Goal: Task Accomplishment & Management: Manage account settings

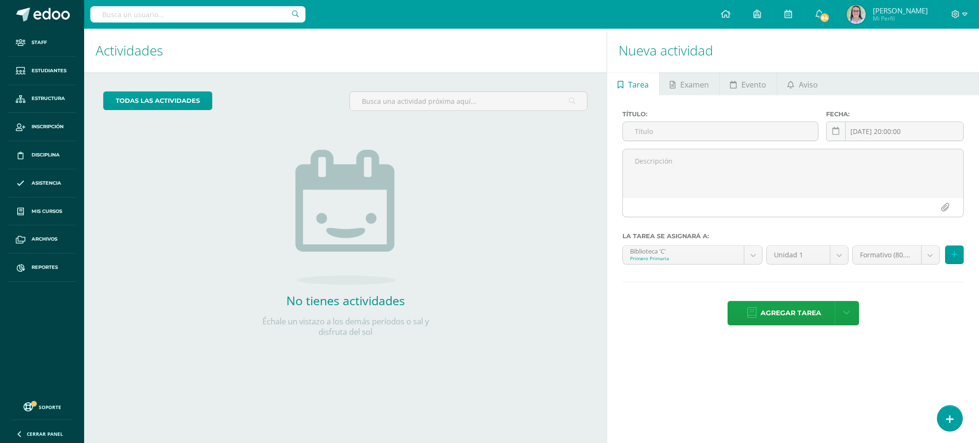
click at [179, 14] on input "text" at bounding box center [197, 14] width 215 height 16
click at [245, 11] on input "text" at bounding box center [197, 14] width 215 height 16
type input "tecnología quinto"
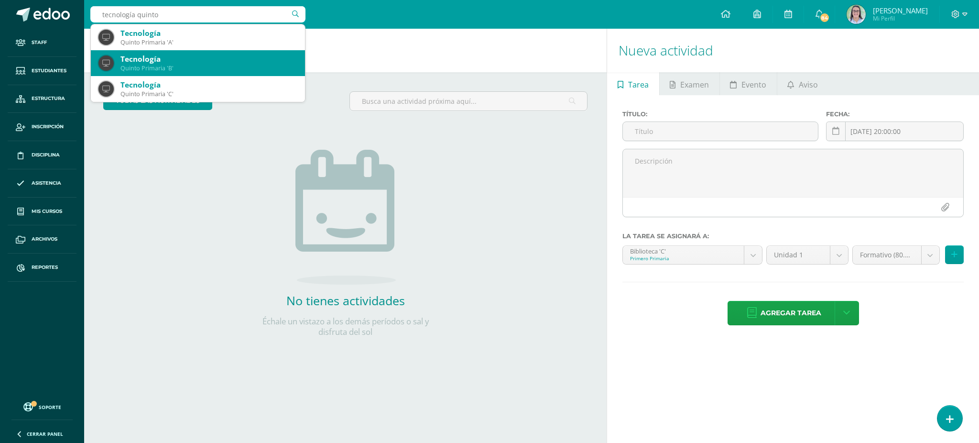
click at [164, 69] on div "Quinto Primaria 'B'" at bounding box center [209, 68] width 177 height 8
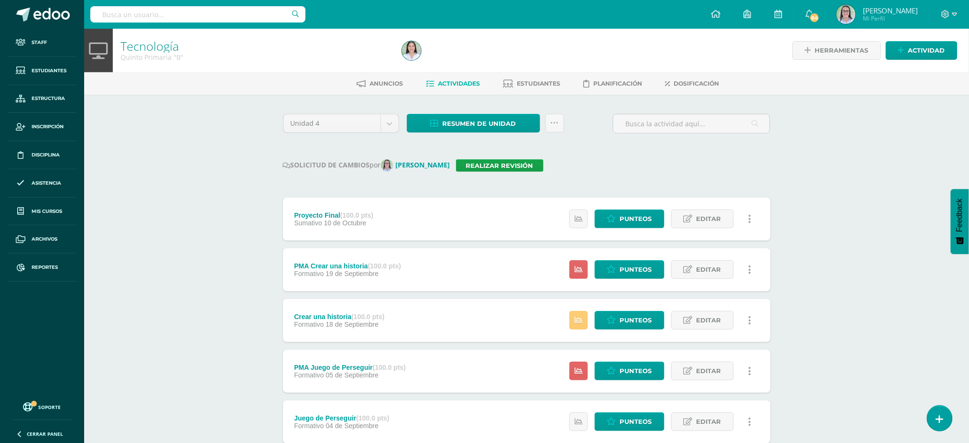
click at [480, 133] on div "Resumen de unidad Descargar como HTML Descargar como PDF Descargar como XLS Sub…" at bounding box center [485, 127] width 165 height 27
click at [478, 121] on span "Resumen de unidad" at bounding box center [480, 124] width 74 height 18
click at [462, 62] on link "Descargar como HTML" at bounding box center [474, 60] width 102 height 15
click at [519, 165] on link "Realizar revisión" at bounding box center [500, 165] width 88 height 12
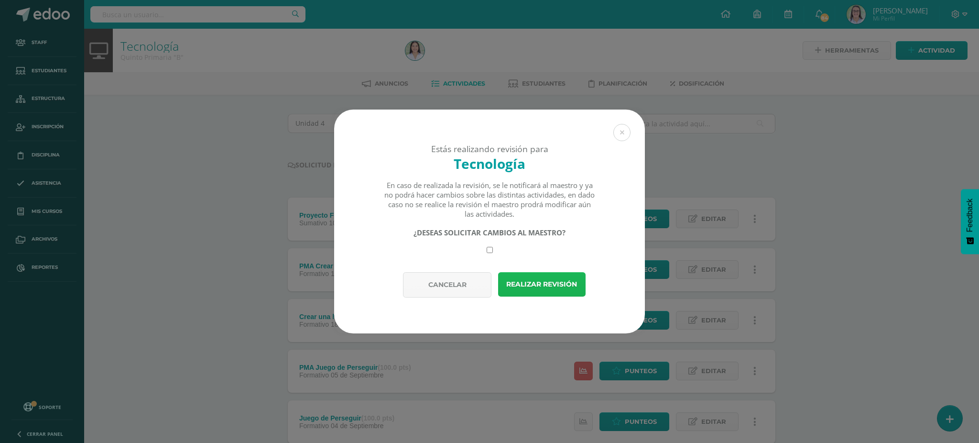
click at [541, 286] on button "Realizar revisión" at bounding box center [542, 284] width 88 height 24
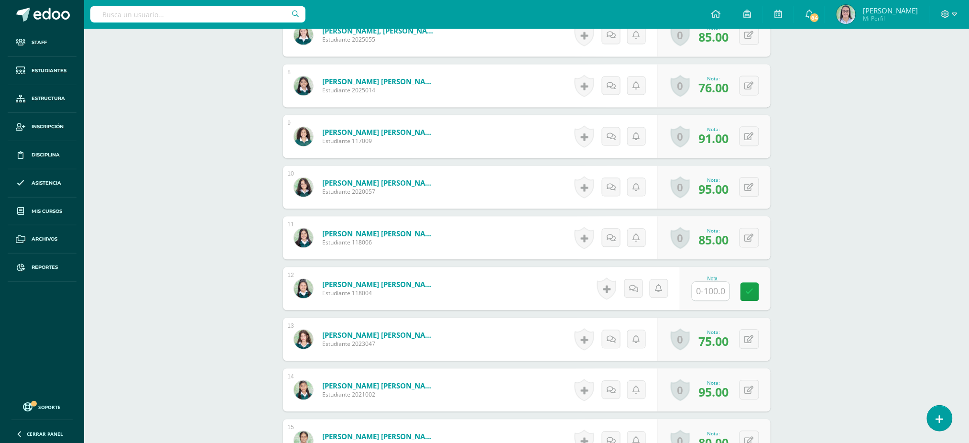
scroll to position [632, 0]
click at [717, 291] on input "text" at bounding box center [711, 291] width 37 height 19
type input "0"
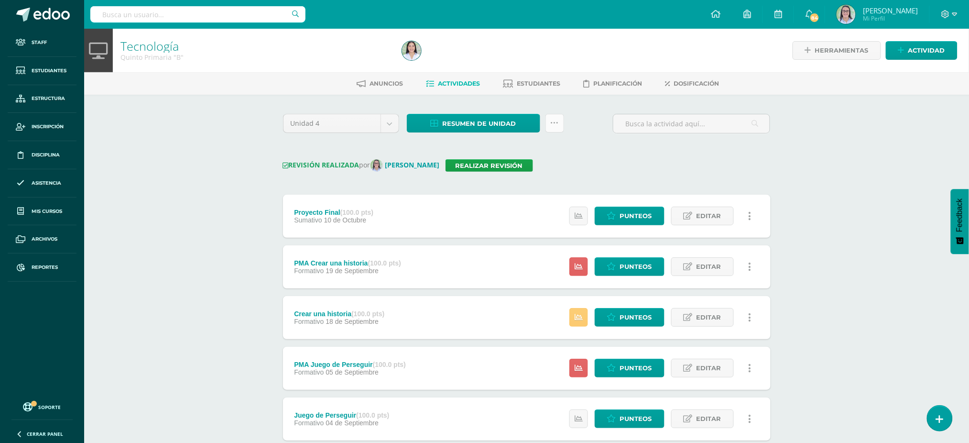
click at [555, 122] on icon at bounding box center [555, 123] width 8 height 8
click at [542, 175] on link "Enviar punteos a revision" at bounding box center [531, 176] width 105 height 23
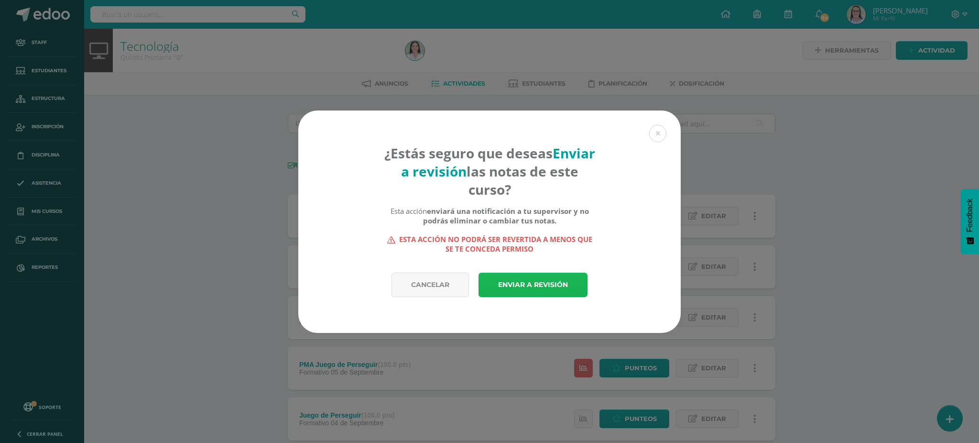
click at [558, 283] on link "Enviar a revisión" at bounding box center [533, 285] width 109 height 24
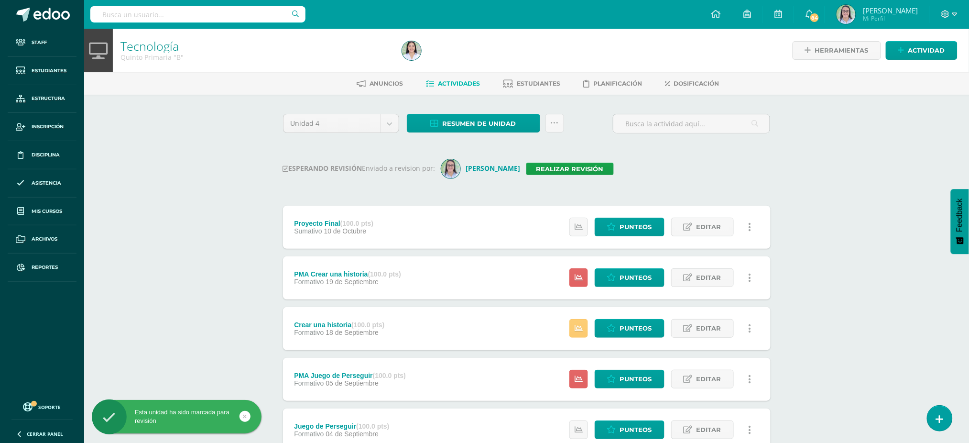
click at [170, 12] on input "text" at bounding box center [197, 14] width 215 height 16
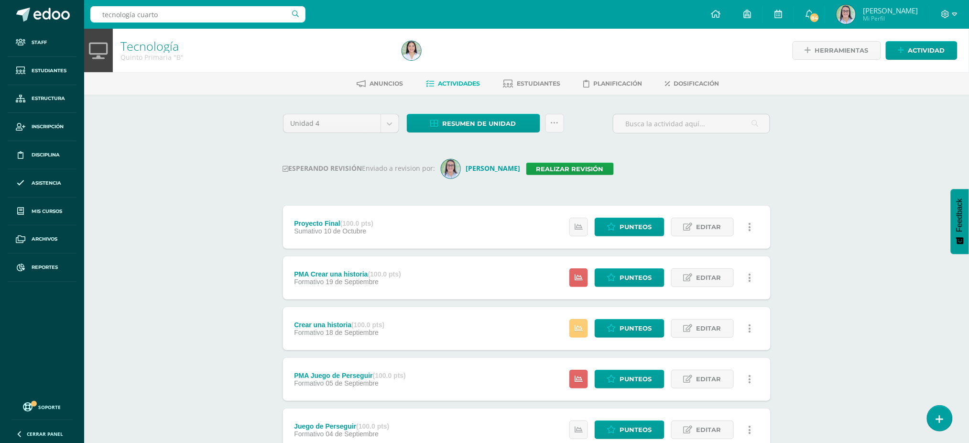
click at [166, 14] on input "tecnología cuarto" at bounding box center [197, 14] width 215 height 16
click at [184, 11] on input "tecnología cuarto" at bounding box center [197, 14] width 215 height 16
type input "tecnología cuarto c"
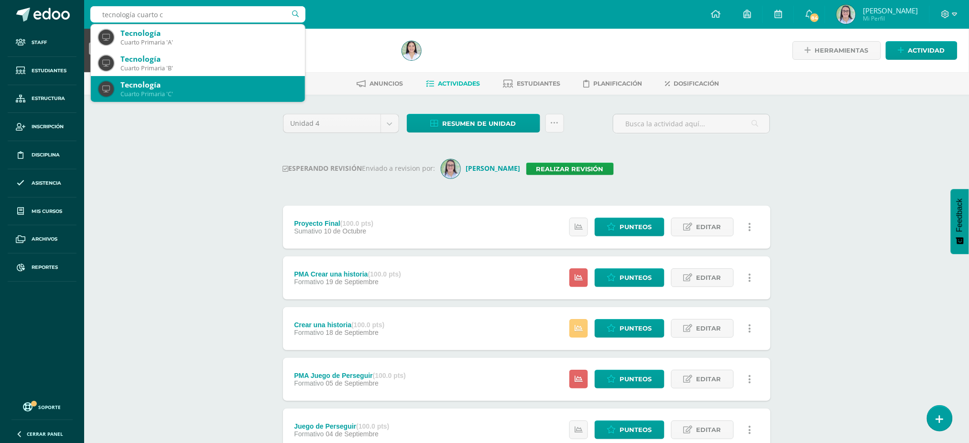
click at [146, 88] on div "Tecnología" at bounding box center [209, 85] width 177 height 10
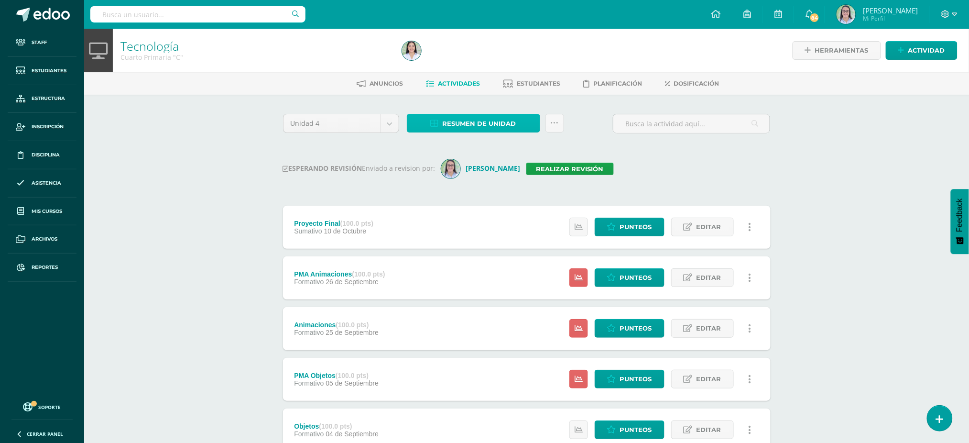
click at [440, 117] on link "Resumen de unidad" at bounding box center [473, 123] width 133 height 19
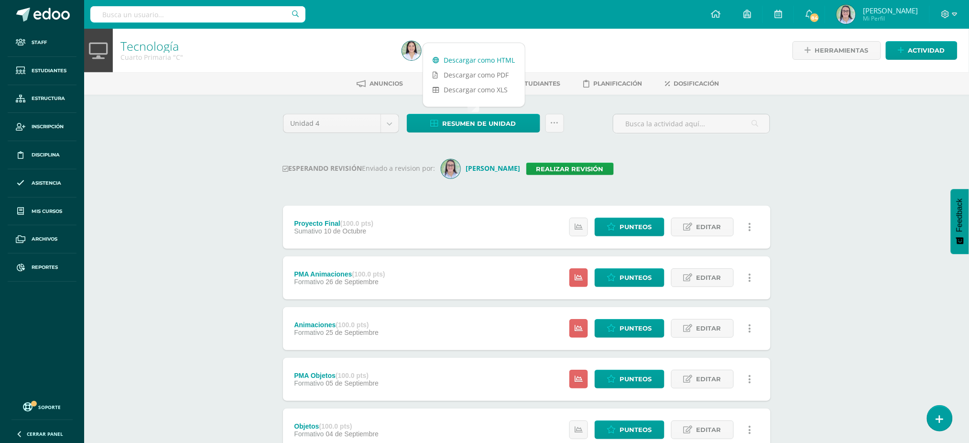
click at [451, 58] on link "Descargar como HTML" at bounding box center [474, 60] width 102 height 15
click at [527, 163] on link "Realizar revisión" at bounding box center [571, 169] width 88 height 12
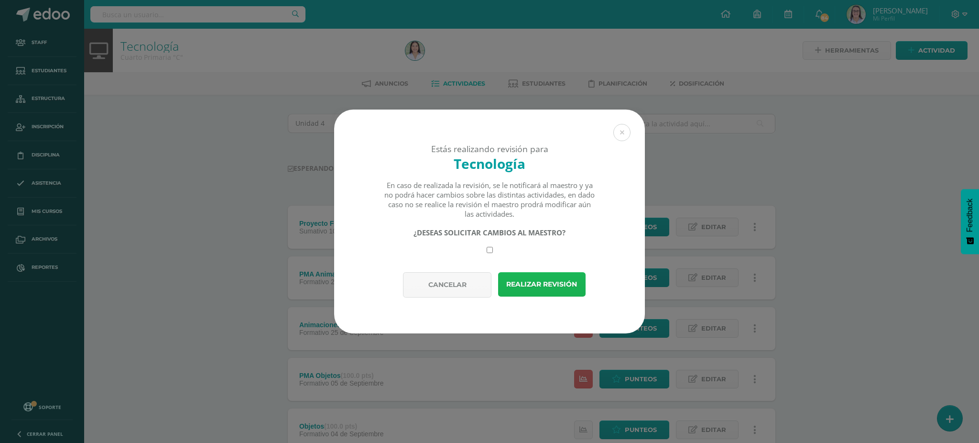
click at [533, 286] on button "Realizar revisión" at bounding box center [542, 284] width 88 height 24
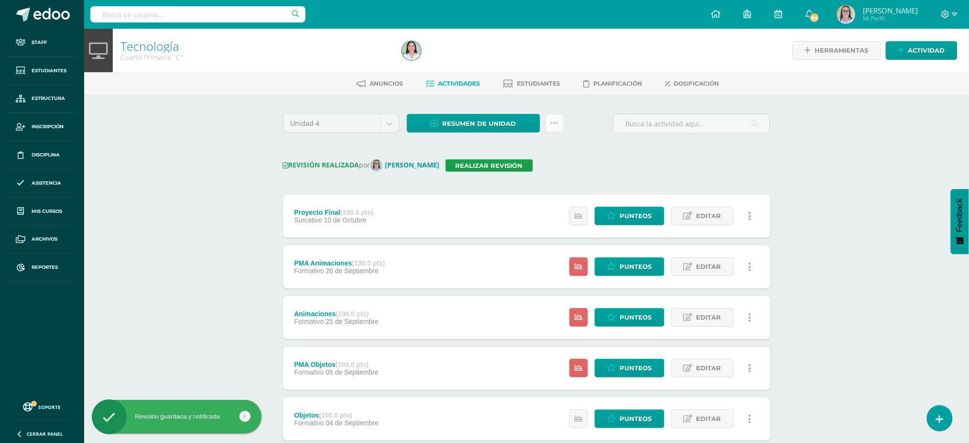
click at [552, 124] on icon at bounding box center [555, 123] width 8 height 8
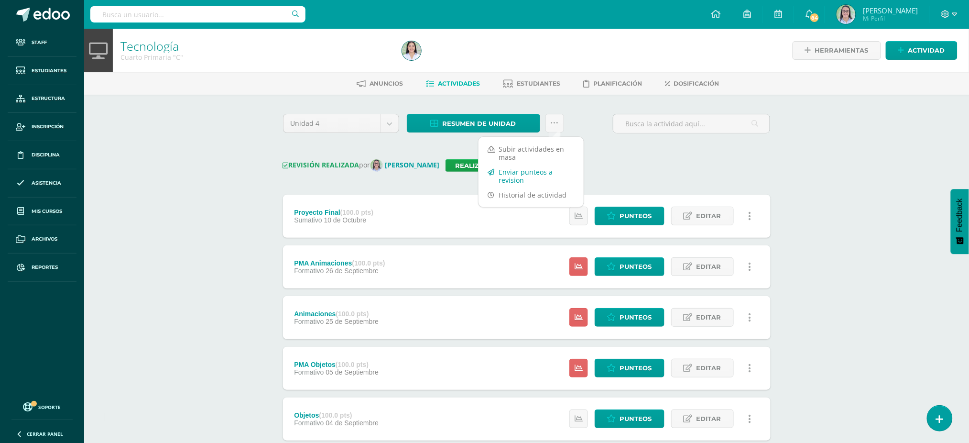
click at [553, 174] on link "Enviar punteos a revision" at bounding box center [531, 176] width 105 height 23
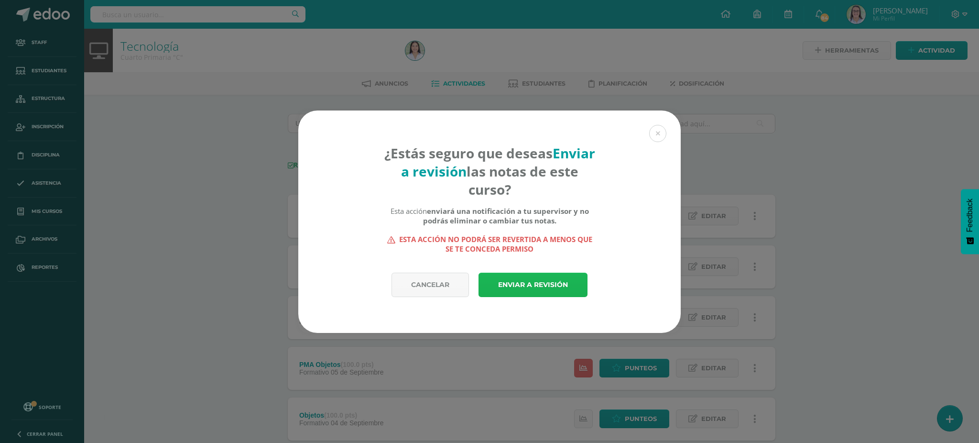
click at [512, 290] on link "Enviar a revisión" at bounding box center [533, 285] width 109 height 24
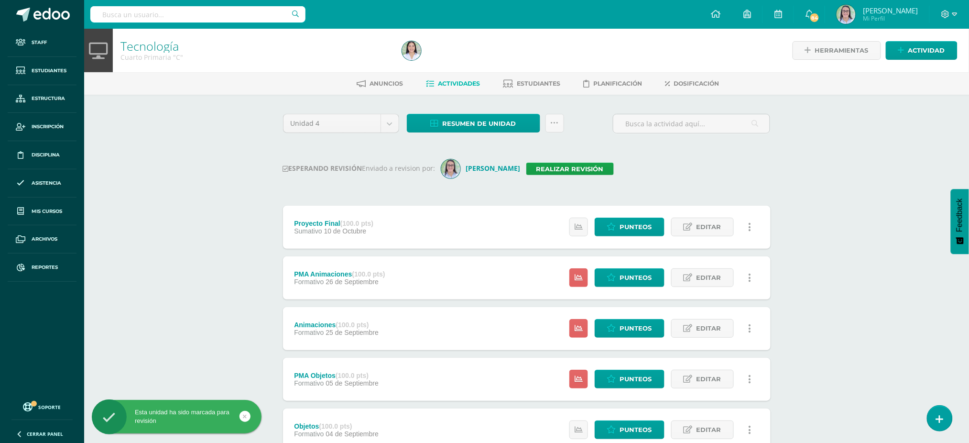
click at [231, 13] on input "text" at bounding box center [197, 14] width 215 height 16
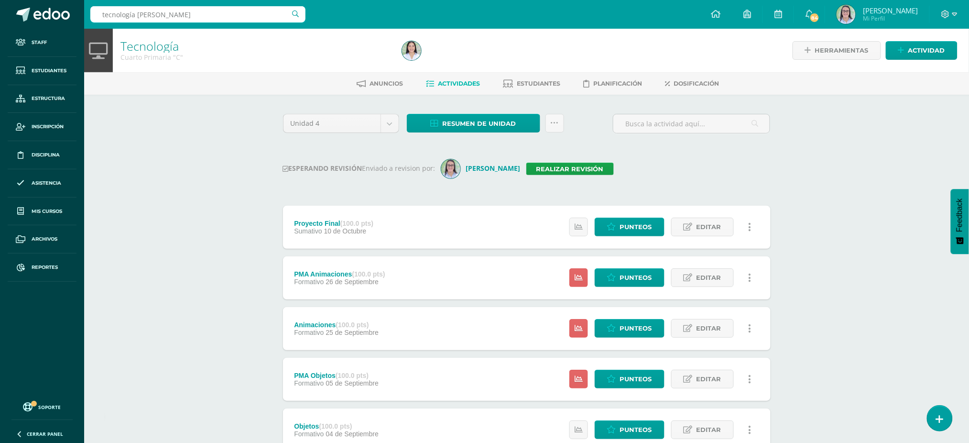
type input "tecnología quinto"
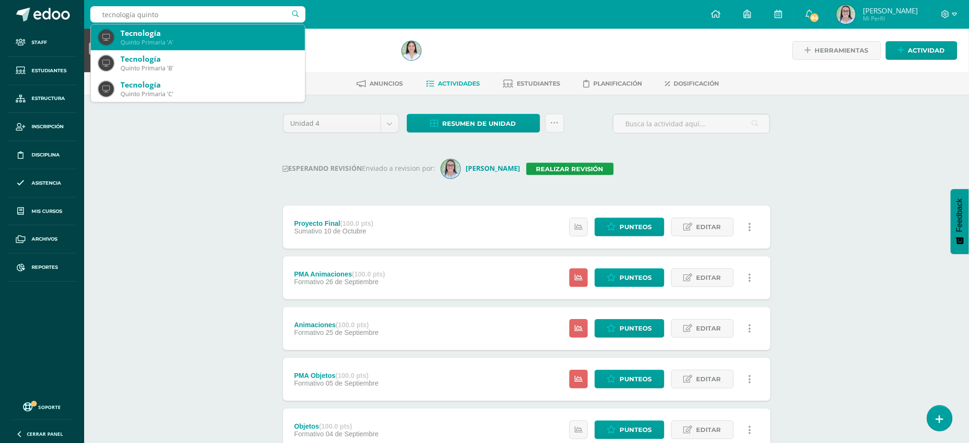
click at [147, 38] on div "Quinto Primaria 'A'" at bounding box center [209, 42] width 177 height 8
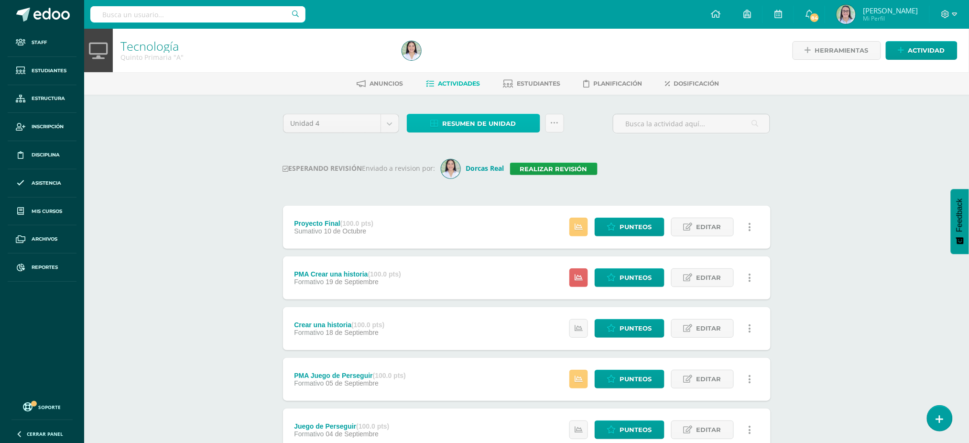
click at [428, 120] on link "Resumen de unidad" at bounding box center [473, 123] width 133 height 19
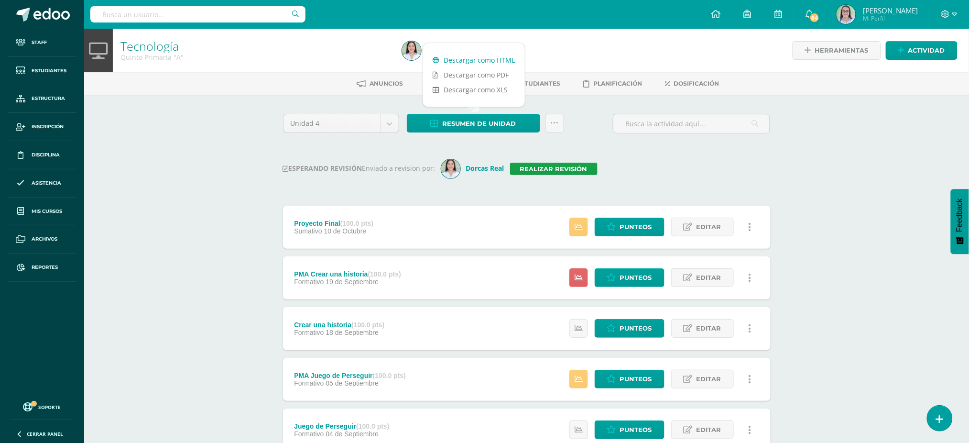
click at [435, 56] on link "Descargar como HTML" at bounding box center [474, 60] width 102 height 15
click at [545, 173] on link "Realizar revisión" at bounding box center [554, 169] width 88 height 12
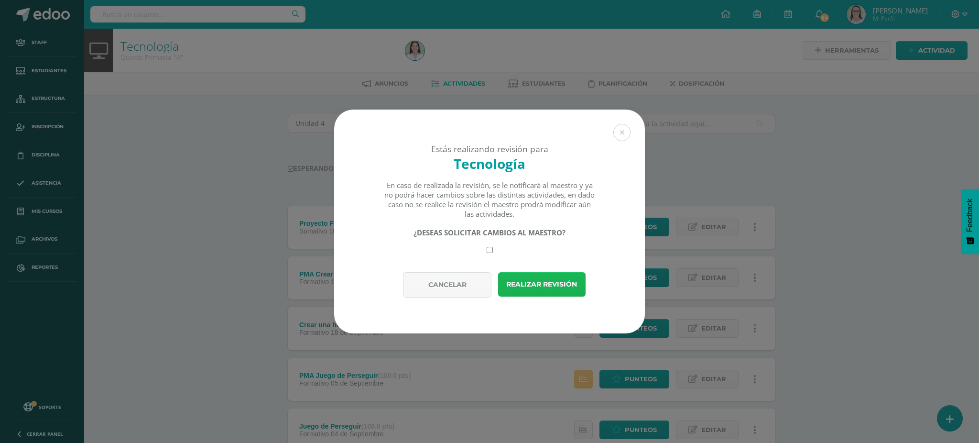
click at [545, 291] on button "Realizar revisión" at bounding box center [542, 284] width 88 height 24
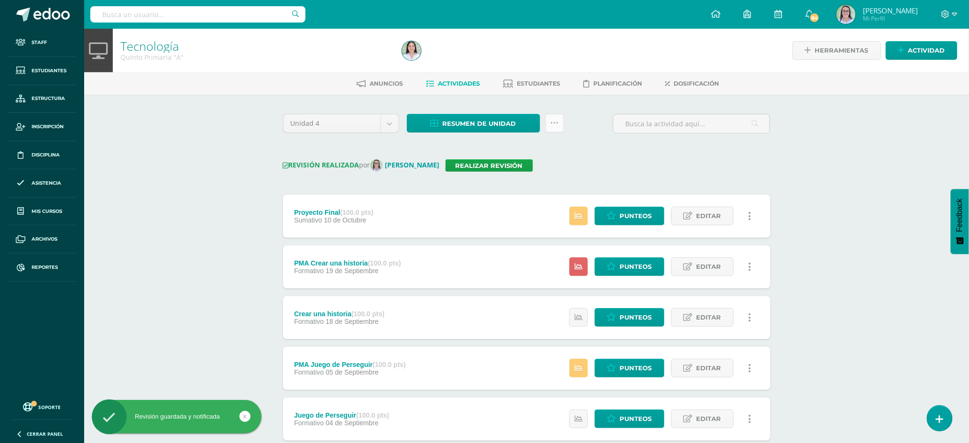
click at [557, 124] on icon at bounding box center [555, 123] width 8 height 8
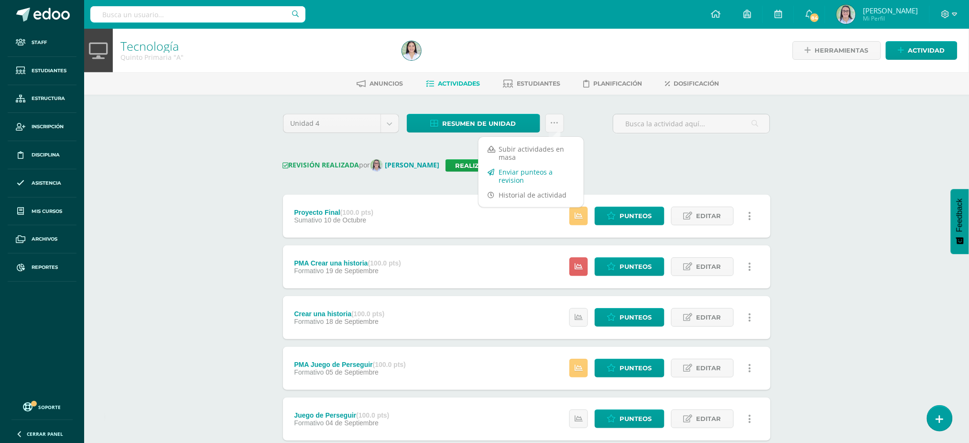
click at [547, 180] on link "Enviar punteos a revision" at bounding box center [531, 176] width 105 height 23
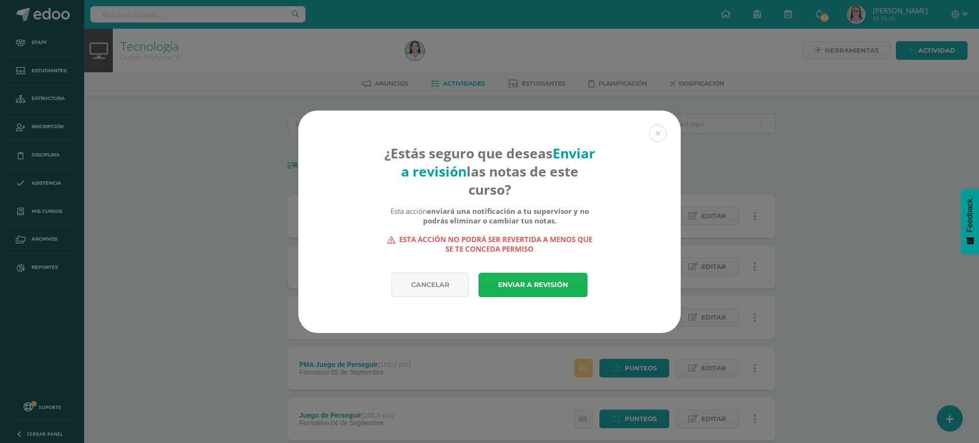
click at [531, 286] on link "Enviar a revisión" at bounding box center [533, 285] width 109 height 24
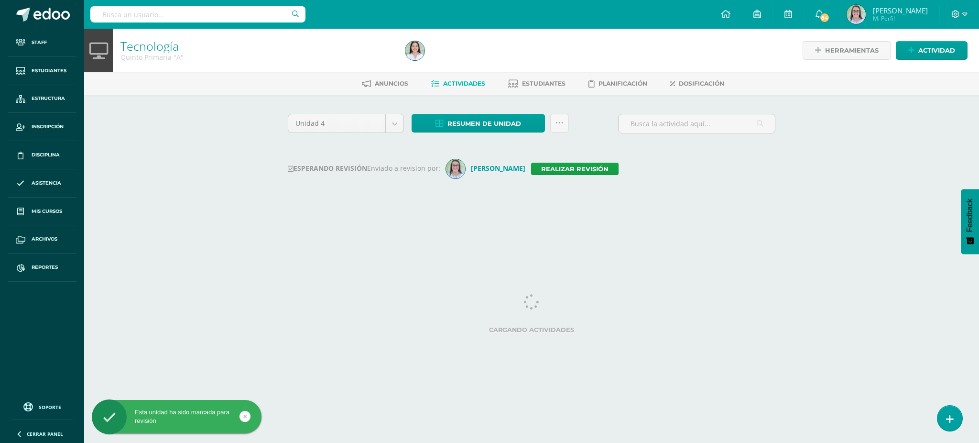
click at [175, 15] on input "text" at bounding box center [197, 14] width 215 height 16
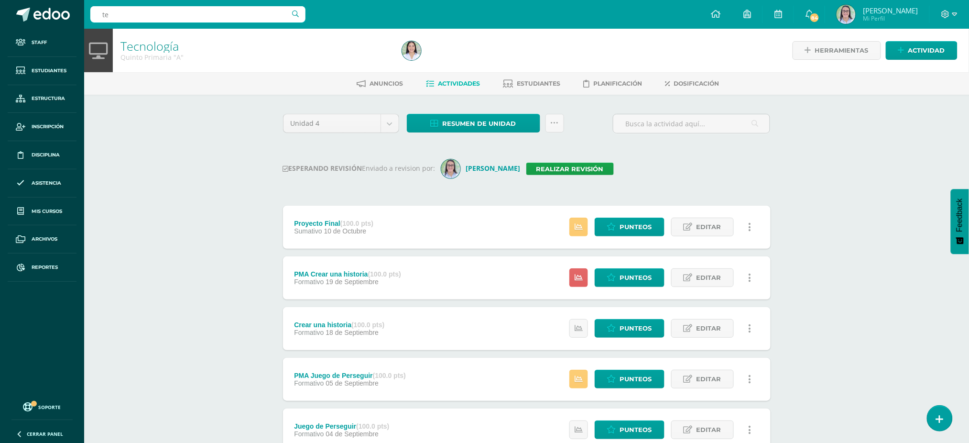
click at [175, 15] on input "te" at bounding box center [197, 14] width 215 height 16
type input "tecnología quinto"
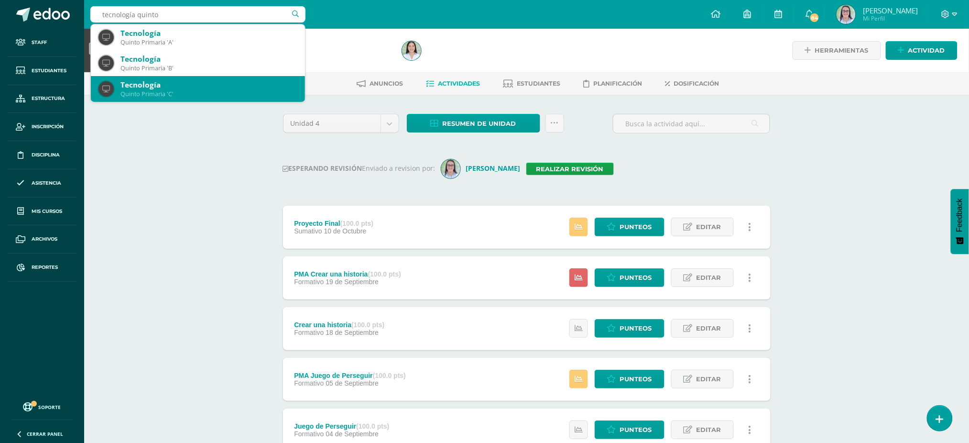
click at [166, 88] on div "Tecnología" at bounding box center [209, 85] width 177 height 10
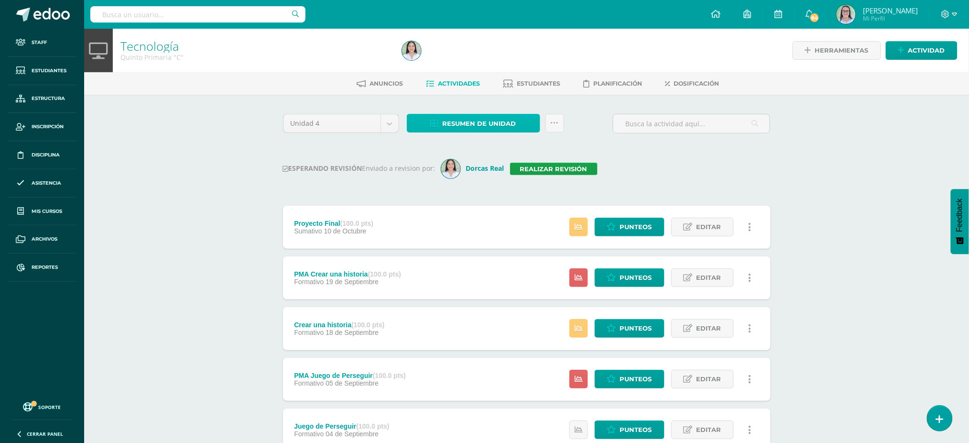
click at [506, 125] on span "Resumen de unidad" at bounding box center [480, 124] width 74 height 18
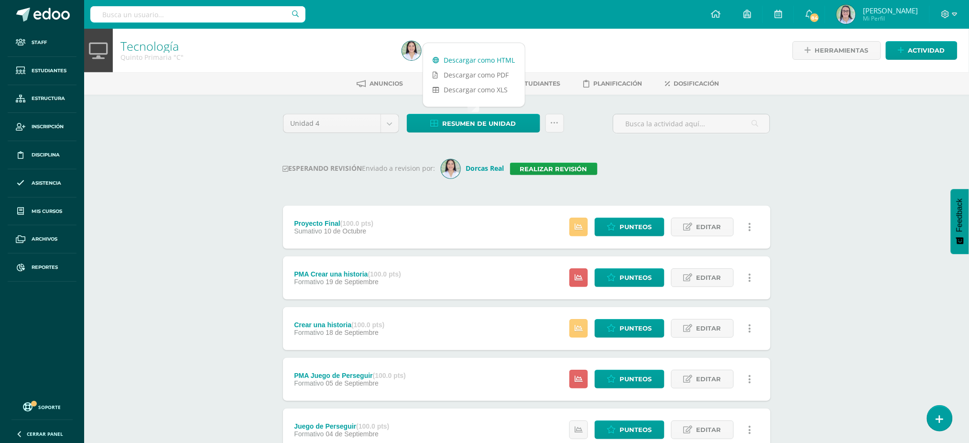
click at [493, 61] on link "Descargar como HTML" at bounding box center [474, 60] width 102 height 15
click at [157, 13] on input "text" at bounding box center [197, 14] width 215 height 16
type input "tecnología sexto"
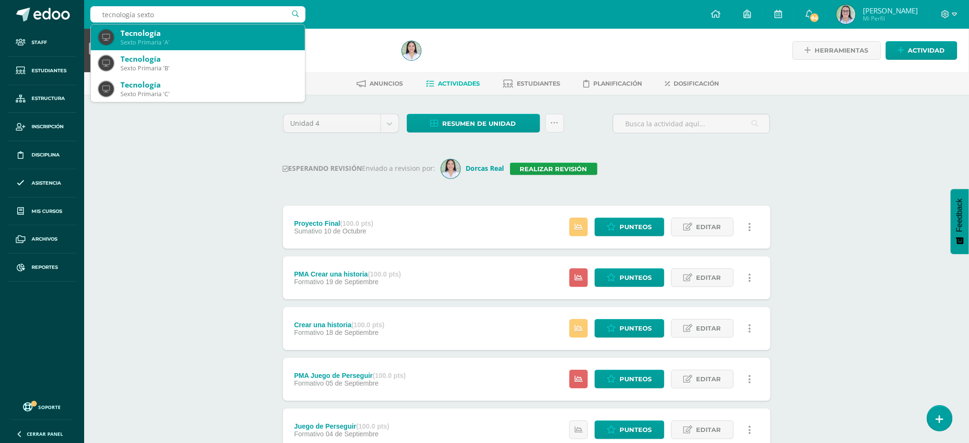
click at [163, 46] on div "Tecnología Sexto Primaria 'A'" at bounding box center [198, 37] width 199 height 26
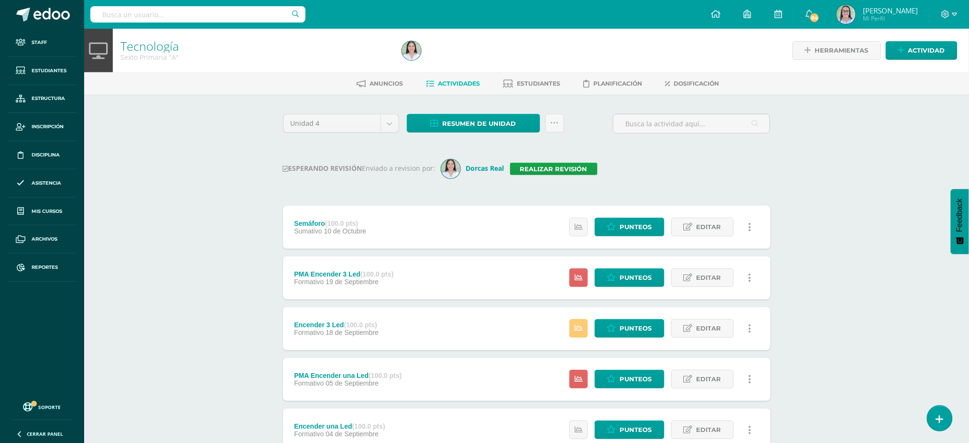
click at [469, 134] on div "Resumen de unidad Descargar como HTML Descargar como PDF Descargar como XLS Sub…" at bounding box center [485, 127] width 165 height 27
click at [465, 125] on span "Resumen de unidad" at bounding box center [480, 124] width 74 height 18
click at [431, 57] on link "Descargar como HTML" at bounding box center [474, 60] width 102 height 15
click at [540, 168] on link "Realizar revisión" at bounding box center [554, 169] width 88 height 12
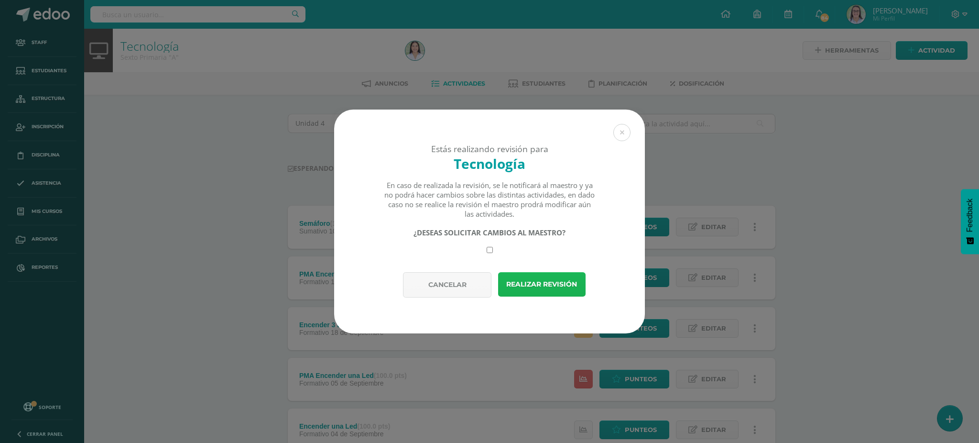
click at [548, 290] on button "Realizar revisión" at bounding box center [542, 284] width 88 height 24
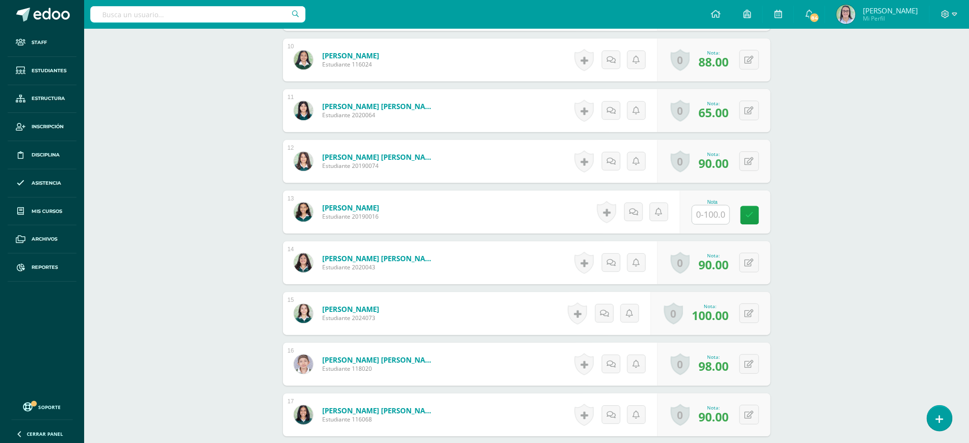
scroll to position [760, 0]
click at [709, 213] on input "text" at bounding box center [711, 214] width 37 height 19
type input "90"
click at [759, 214] on icon at bounding box center [756, 214] width 9 height 8
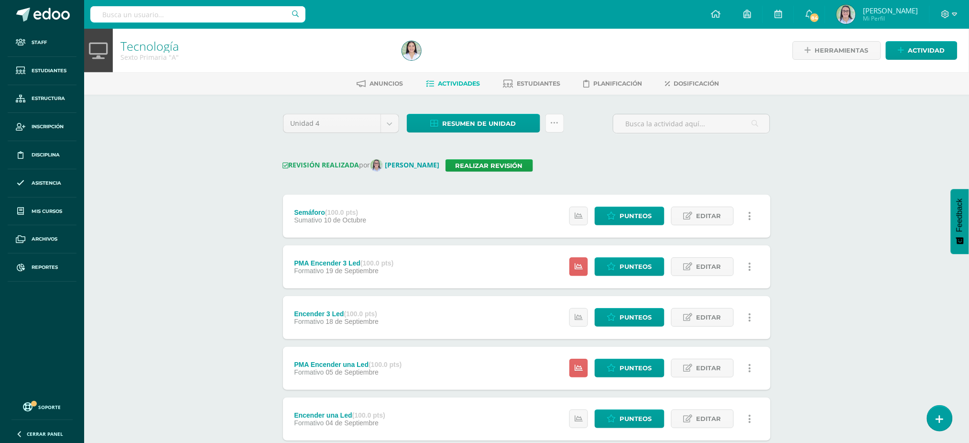
click at [563, 118] on link at bounding box center [555, 123] width 19 height 19
click at [572, 181] on link "Enviar punteos a revision" at bounding box center [531, 176] width 105 height 23
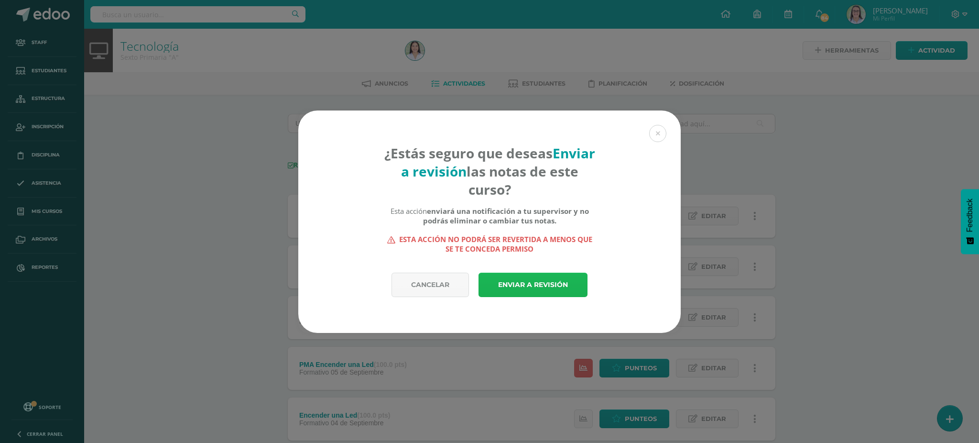
click at [508, 283] on link "Enviar a revisión" at bounding box center [533, 285] width 109 height 24
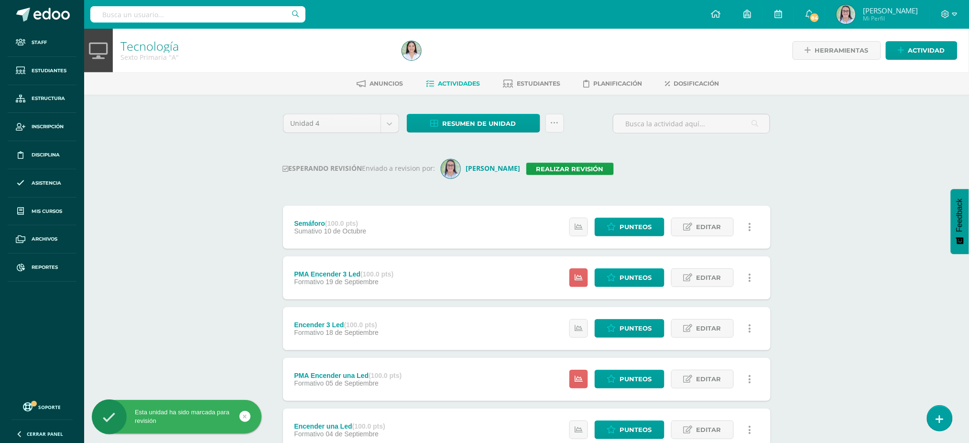
click at [184, 15] on input "text" at bounding box center [197, 14] width 215 height 16
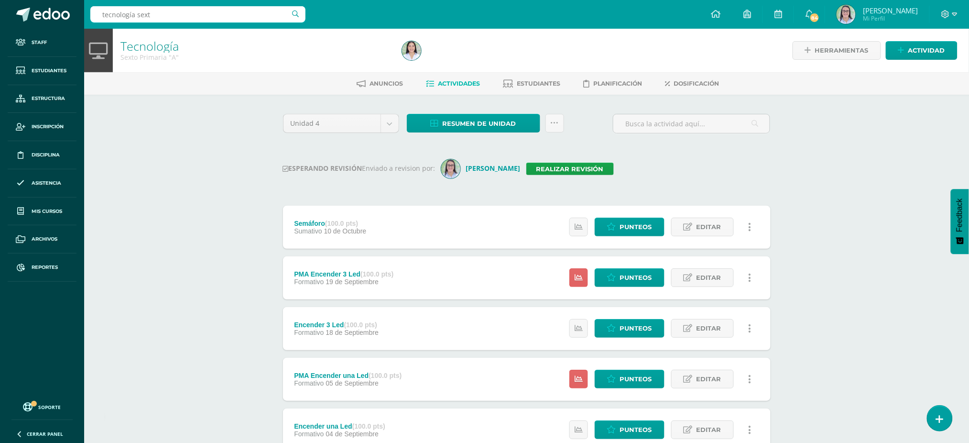
type input "tecnología sexto"
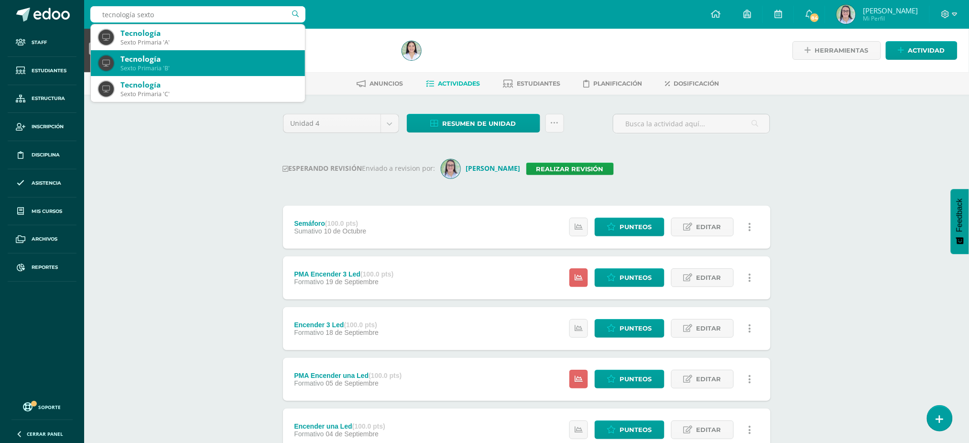
click at [150, 73] on div "Tecnología Sexto Primaria 'B'" at bounding box center [198, 63] width 199 height 26
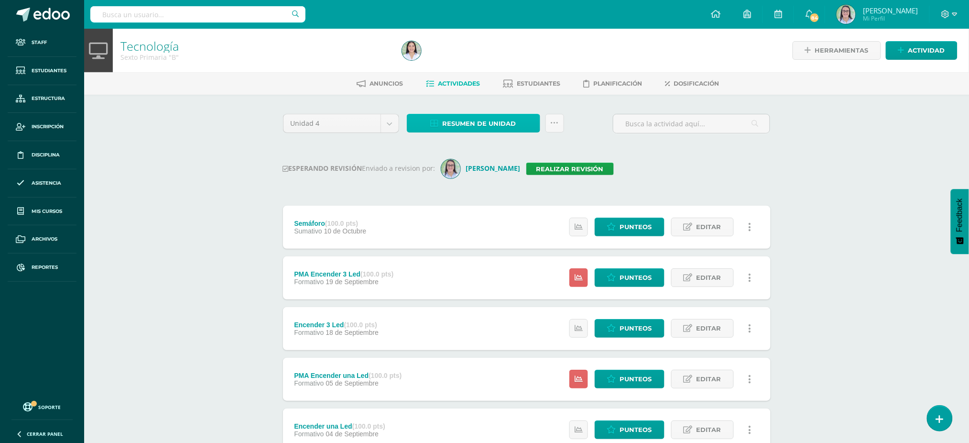
click at [465, 123] on span "Resumen de unidad" at bounding box center [480, 124] width 74 height 18
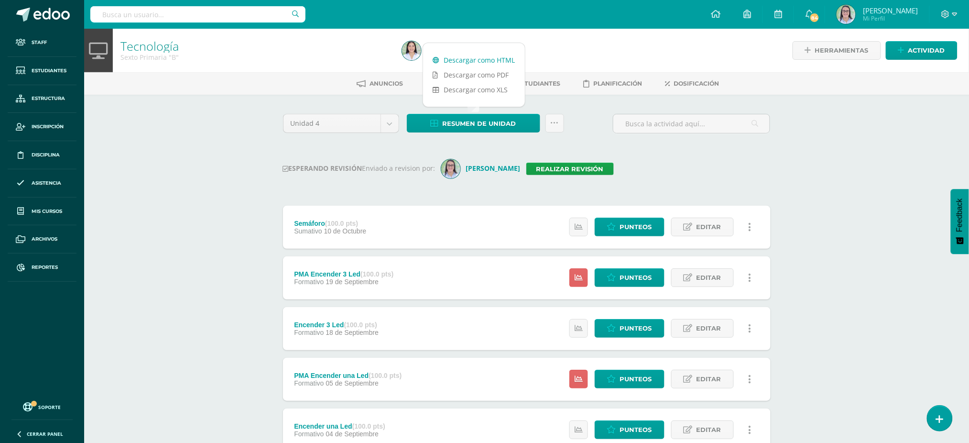
click at [468, 59] on link "Descargar como HTML" at bounding box center [474, 60] width 102 height 15
click at [159, 23] on div at bounding box center [197, 14] width 215 height 29
click at [160, 19] on input "text" at bounding box center [197, 14] width 215 height 16
type input "tecnología sexto"
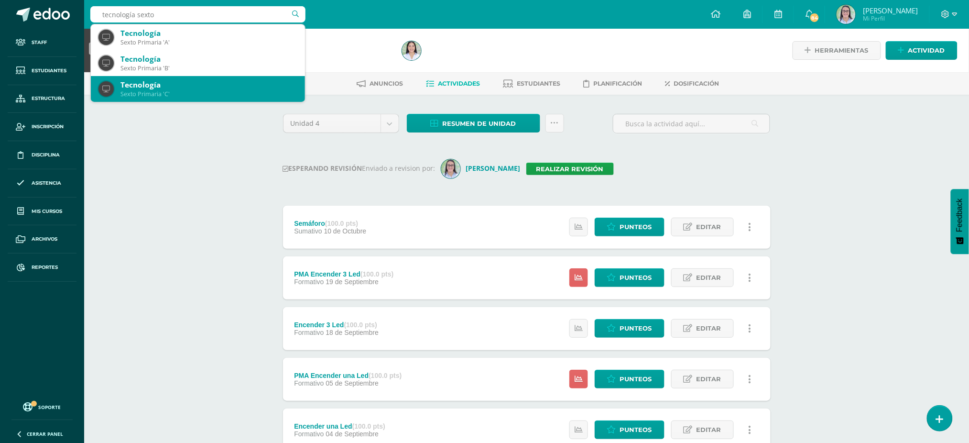
click at [151, 88] on div "Tecnología" at bounding box center [209, 85] width 177 height 10
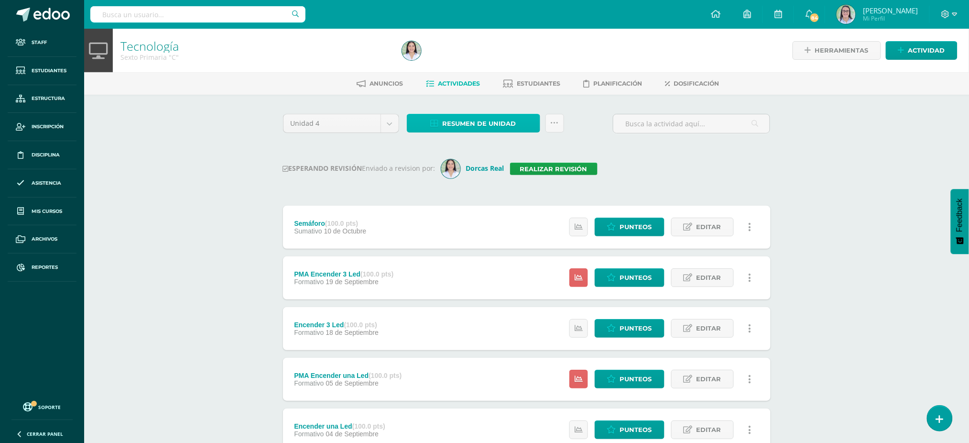
click at [463, 121] on span "Resumen de unidad" at bounding box center [480, 124] width 74 height 18
click at [449, 52] on div "Descargar como HTML Descargar como PDF Descargar como XLS" at bounding box center [474, 75] width 103 height 65
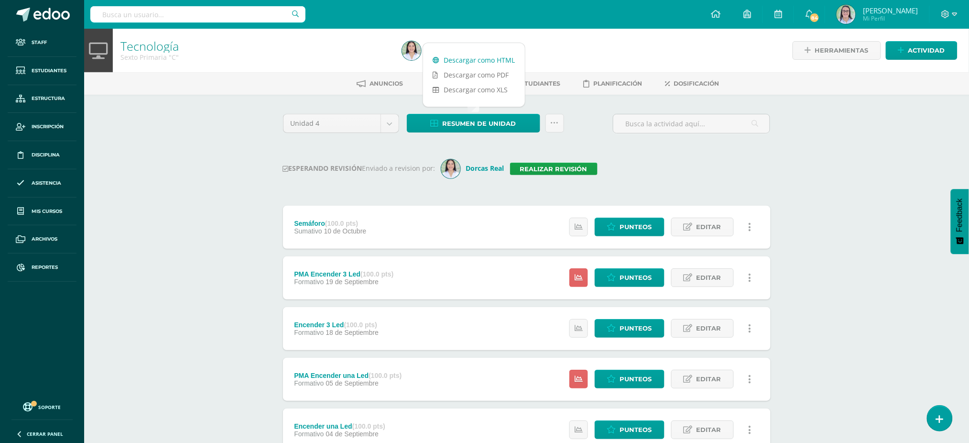
click at [455, 60] on link "Descargar como HTML" at bounding box center [474, 60] width 102 height 15
click at [167, 14] on input "text" at bounding box center [197, 14] width 215 height 16
type input "tecnología cuarto"
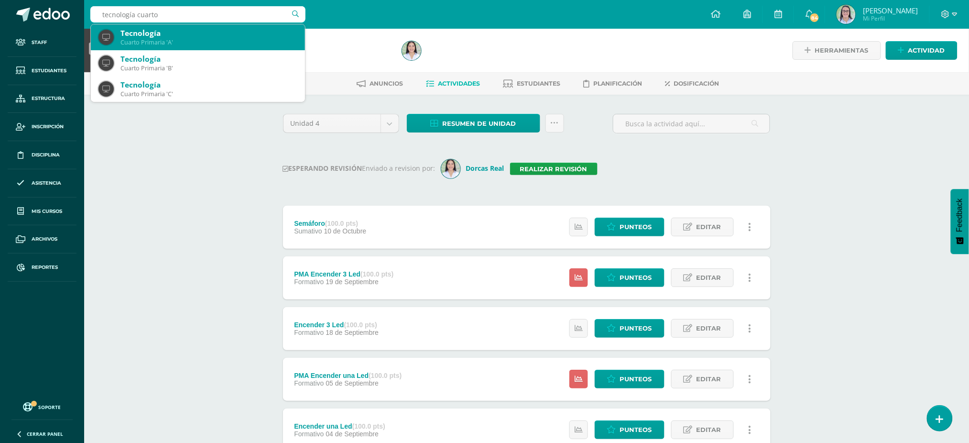
click at [140, 38] on div "Cuarto Primaria 'A'" at bounding box center [209, 42] width 177 height 8
